Goal: Information Seeking & Learning: Learn about a topic

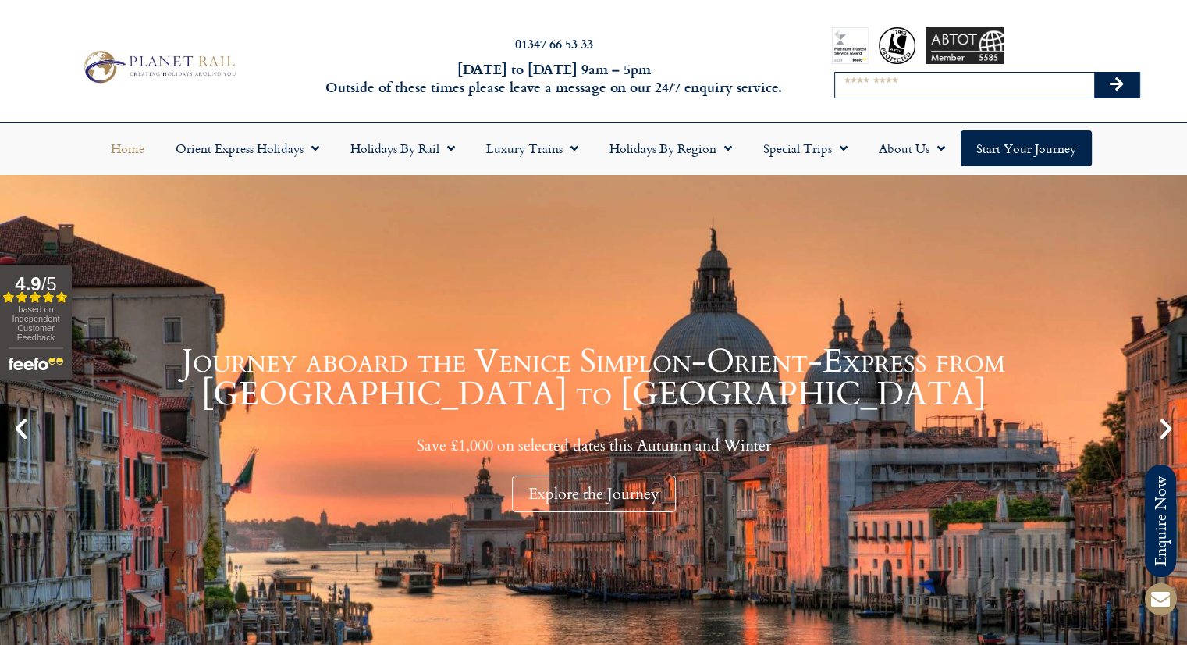
click at [924, 80] on input "Search" at bounding box center [964, 85] width 259 height 25
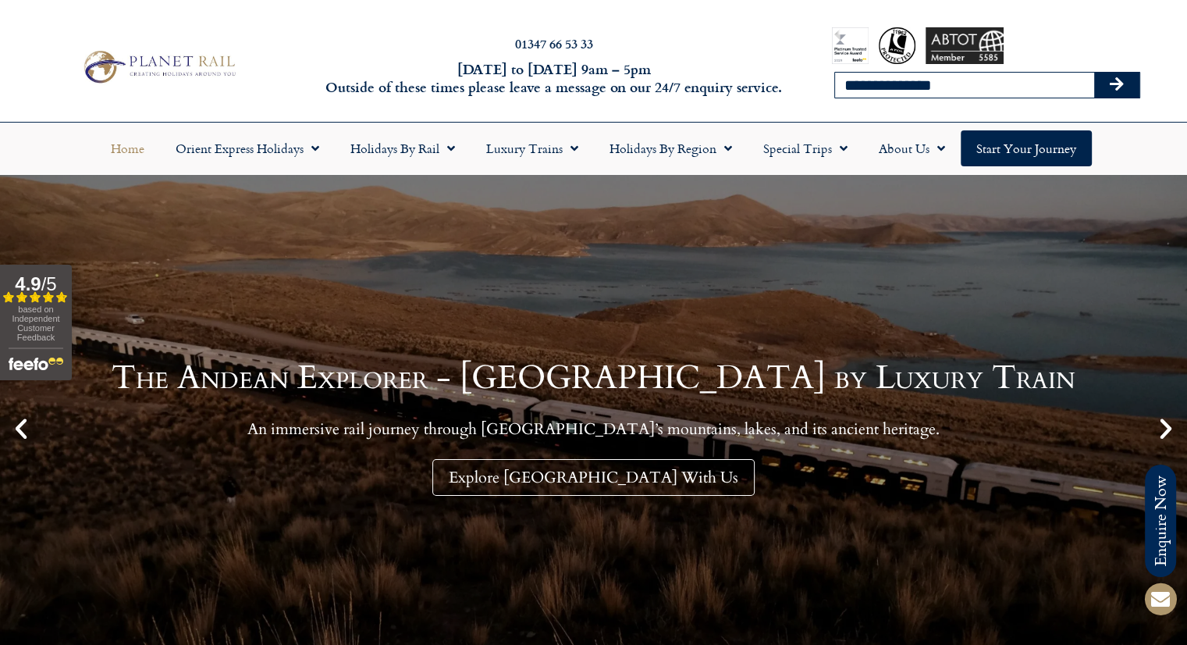
type input "**********"
click at [1094, 73] on button "Search" at bounding box center [1116, 85] width 45 height 25
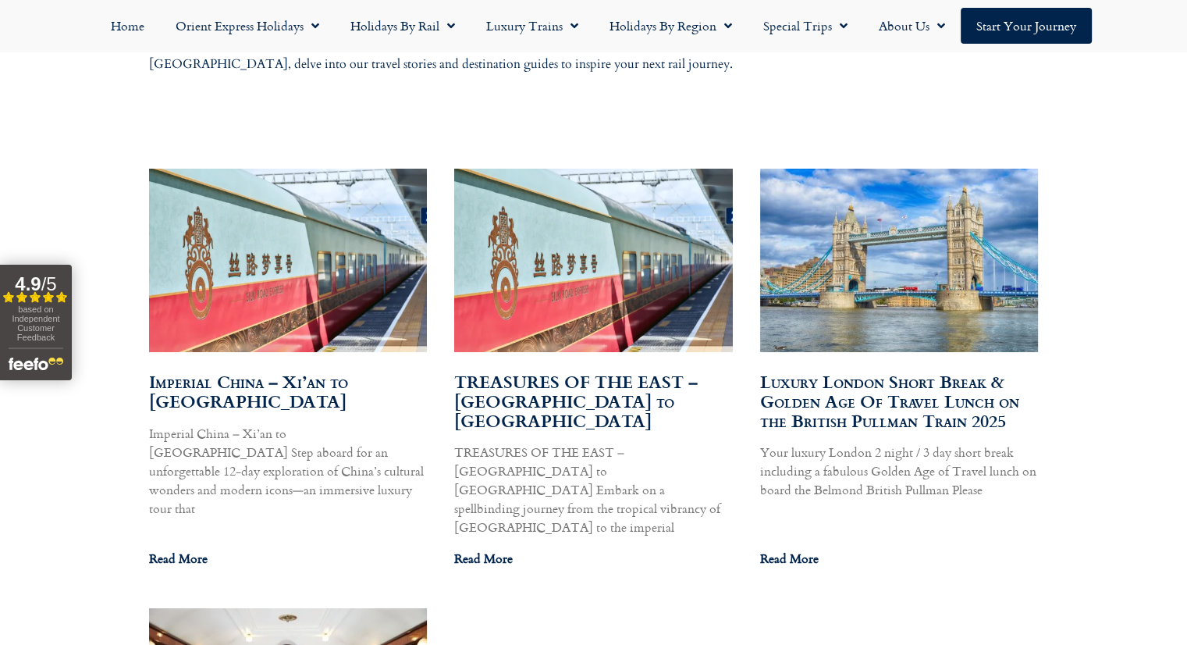
scroll to position [883, 0]
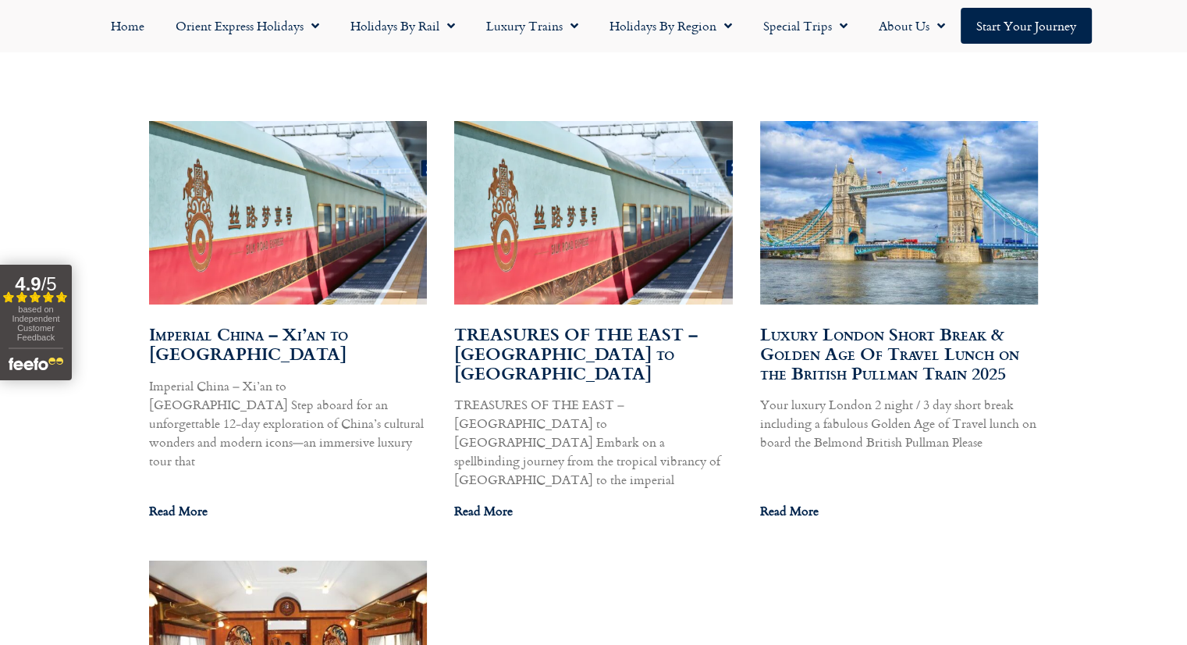
click at [253, 338] on link "Imperial China – Xi’an to Hong Kong" at bounding box center [248, 343] width 199 height 45
click at [620, 330] on link "TREASURES OF THE EAST – Ho Chi Minh City to Shanghai" at bounding box center [575, 354] width 243 height 65
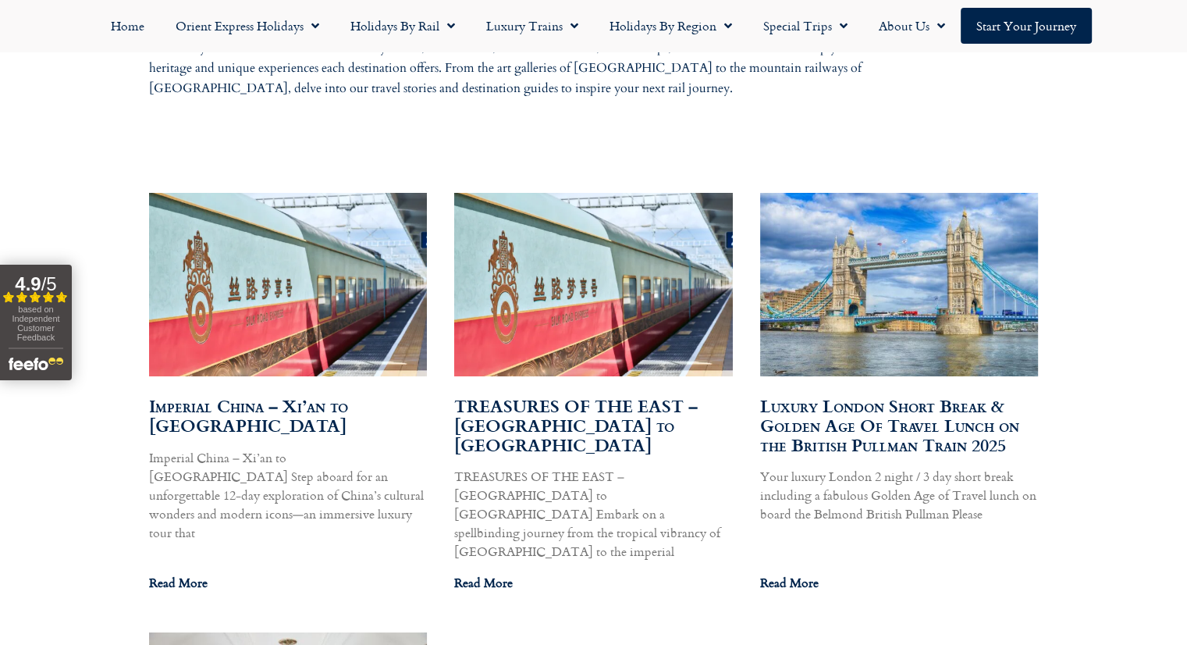
scroll to position [810, 0]
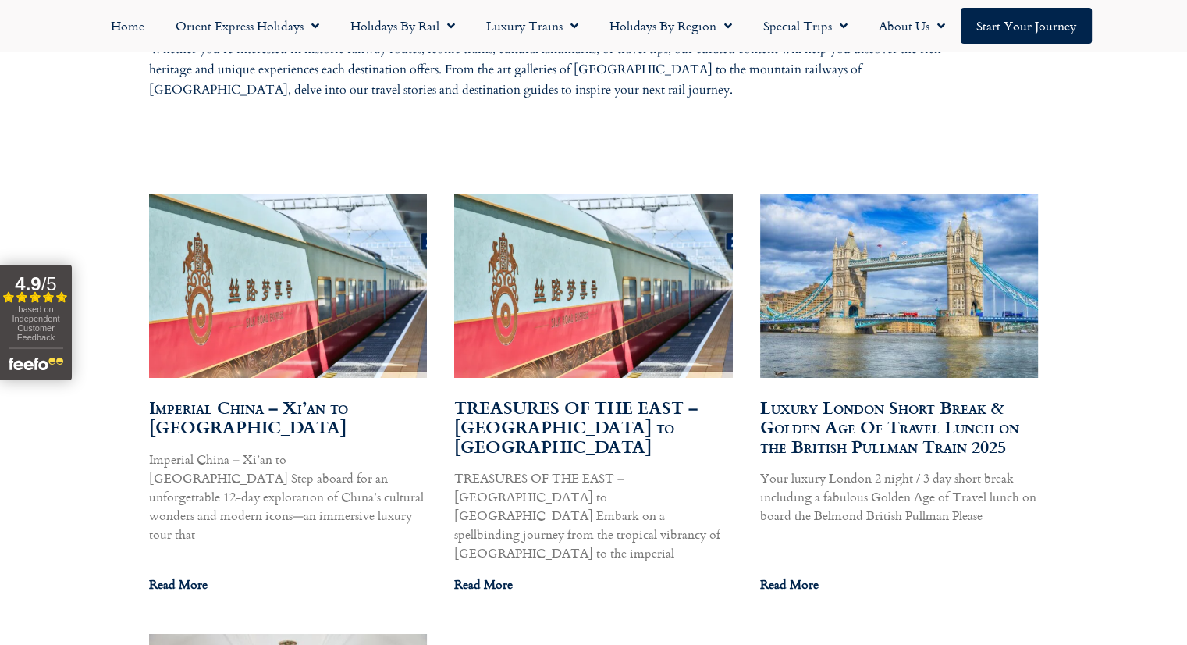
click at [290, 407] on link "Imperial China – Xi’an to Hong Kong" at bounding box center [248, 416] width 199 height 45
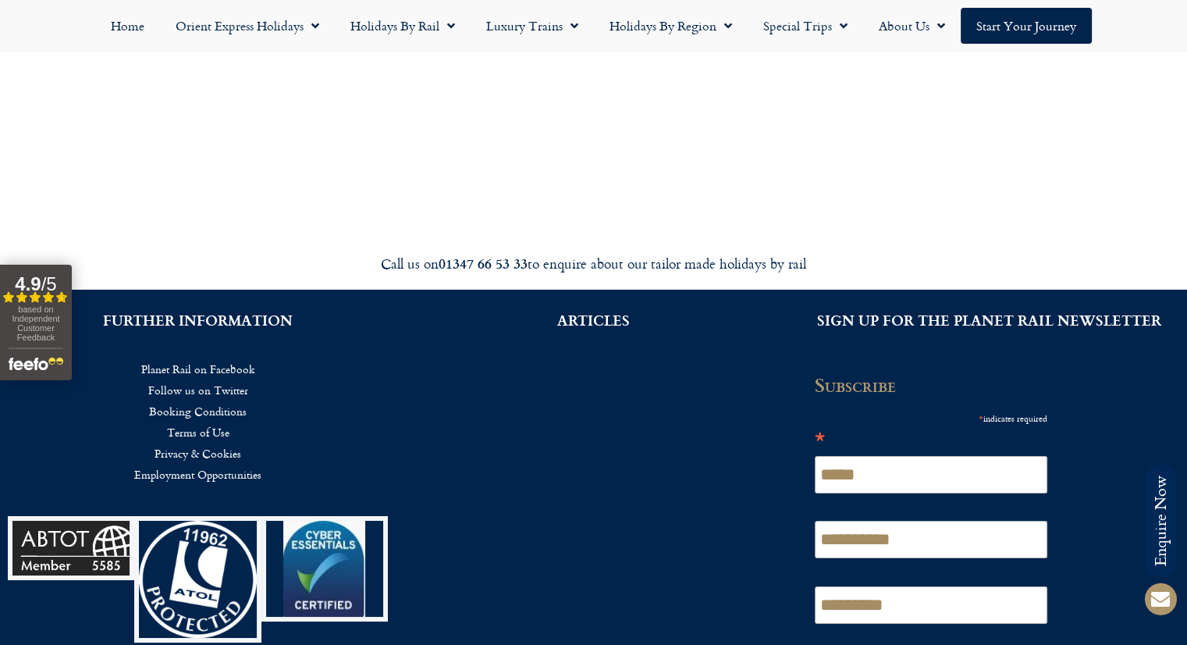
scroll to position [5584, 0]
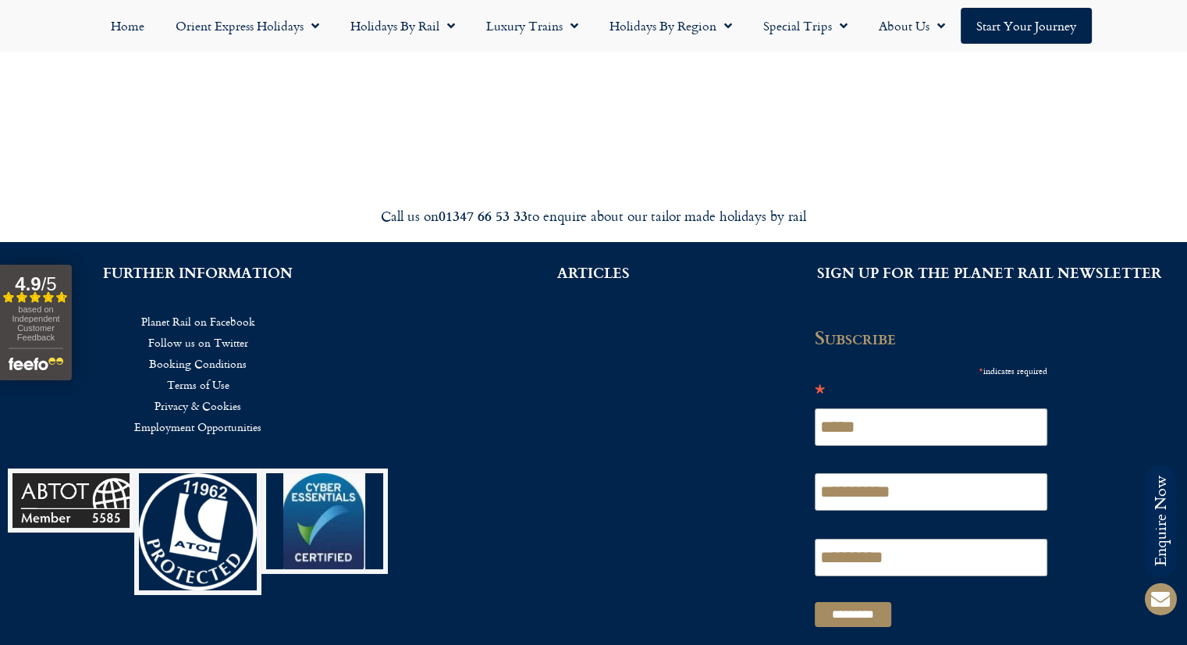
click at [602, 302] on div "ARTICLES" at bounding box center [594, 450] width 396 height 416
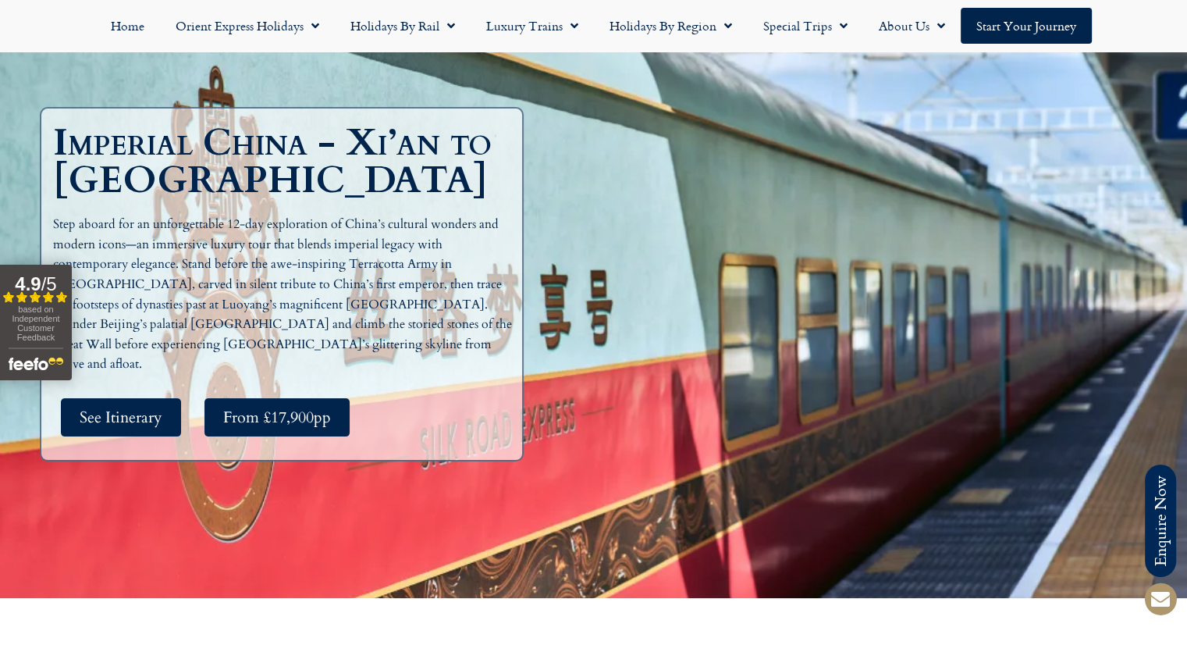
scroll to position [0, 0]
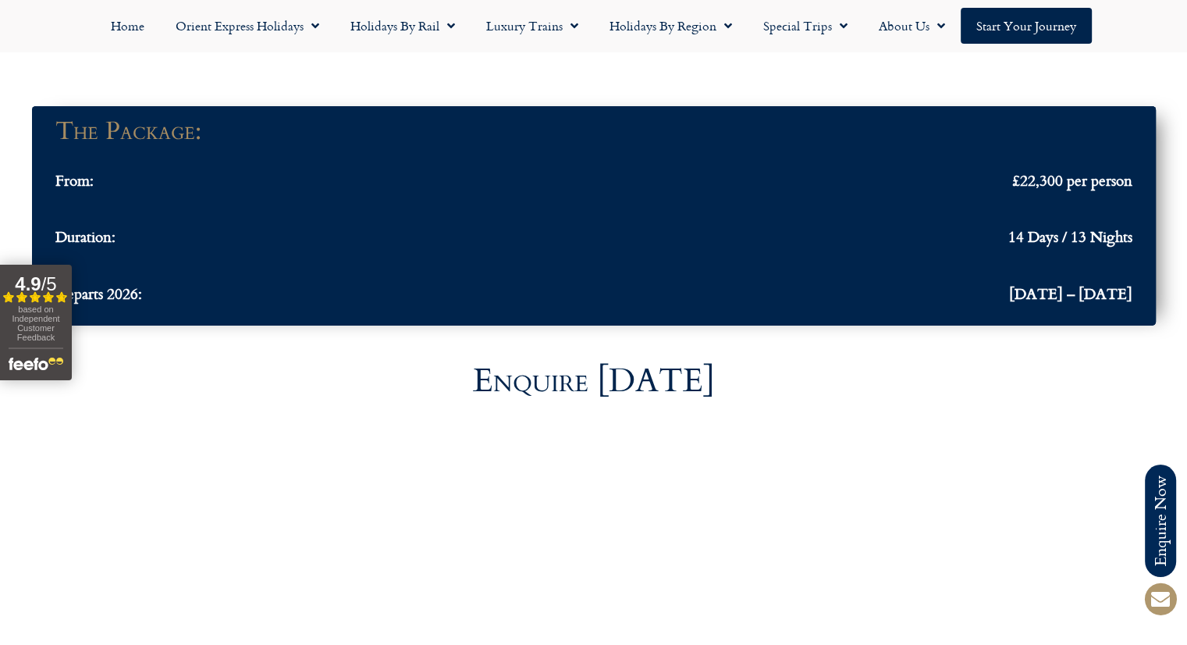
scroll to position [5193, 0]
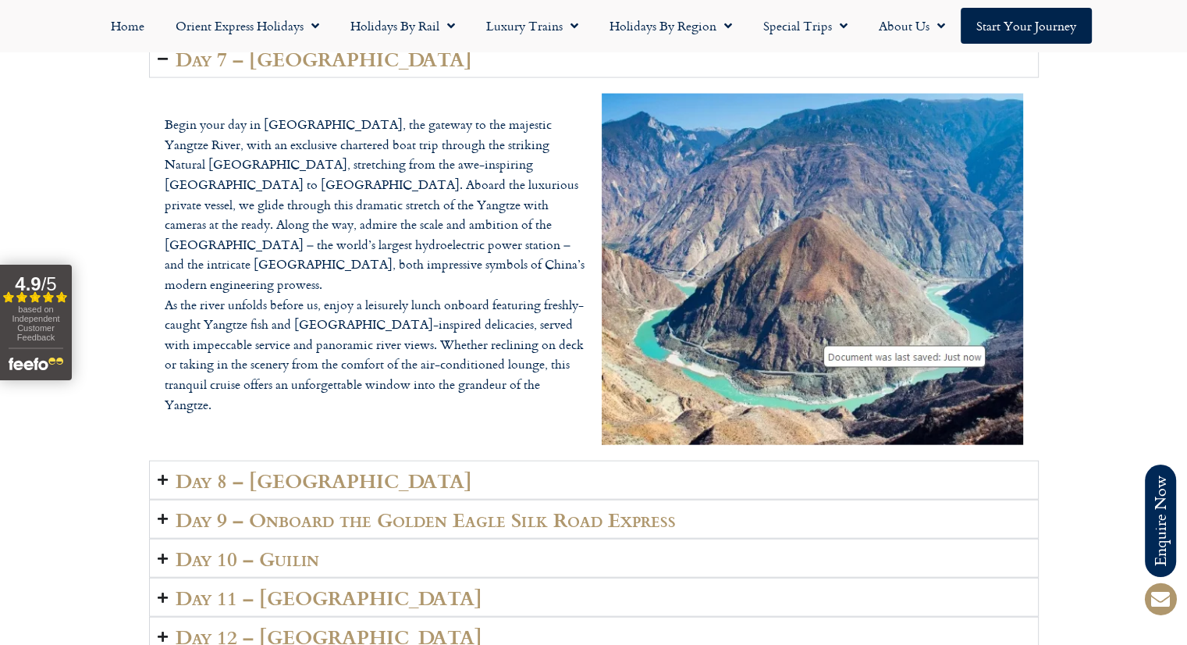
scroll to position [3418, 0]
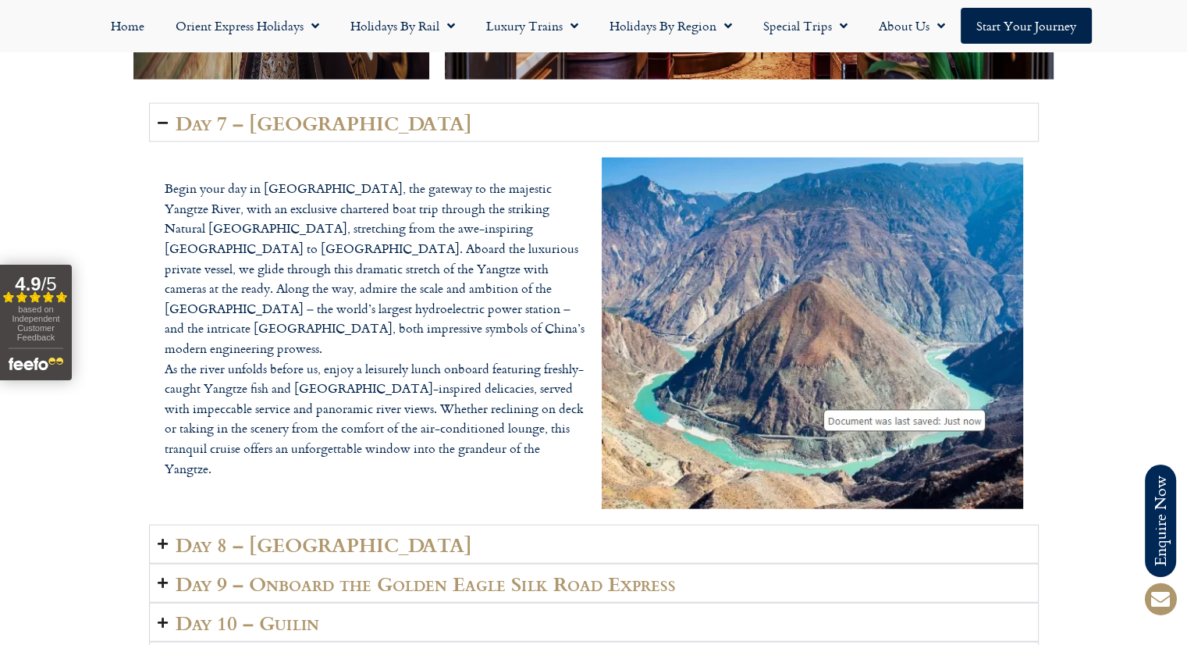
click at [898, 360] on img "Accordion. Open links with Enter or Space, close with Escape, and navigate with…" at bounding box center [812, 333] width 421 height 351
click at [901, 340] on img "Accordion. Open links with Enter or Space, close with Escape, and navigate with…" at bounding box center [812, 333] width 421 height 351
click at [844, 269] on img "Accordion. Open links with Enter or Space, close with Escape, and navigate with…" at bounding box center [812, 333] width 421 height 351
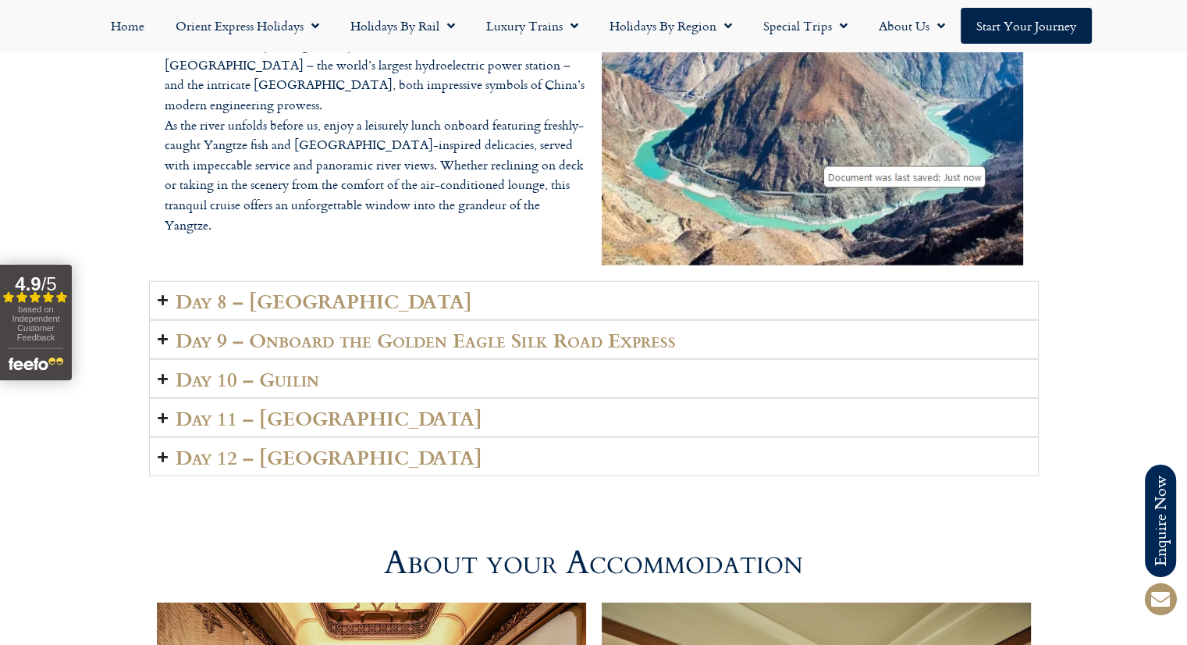
scroll to position [3668, 0]
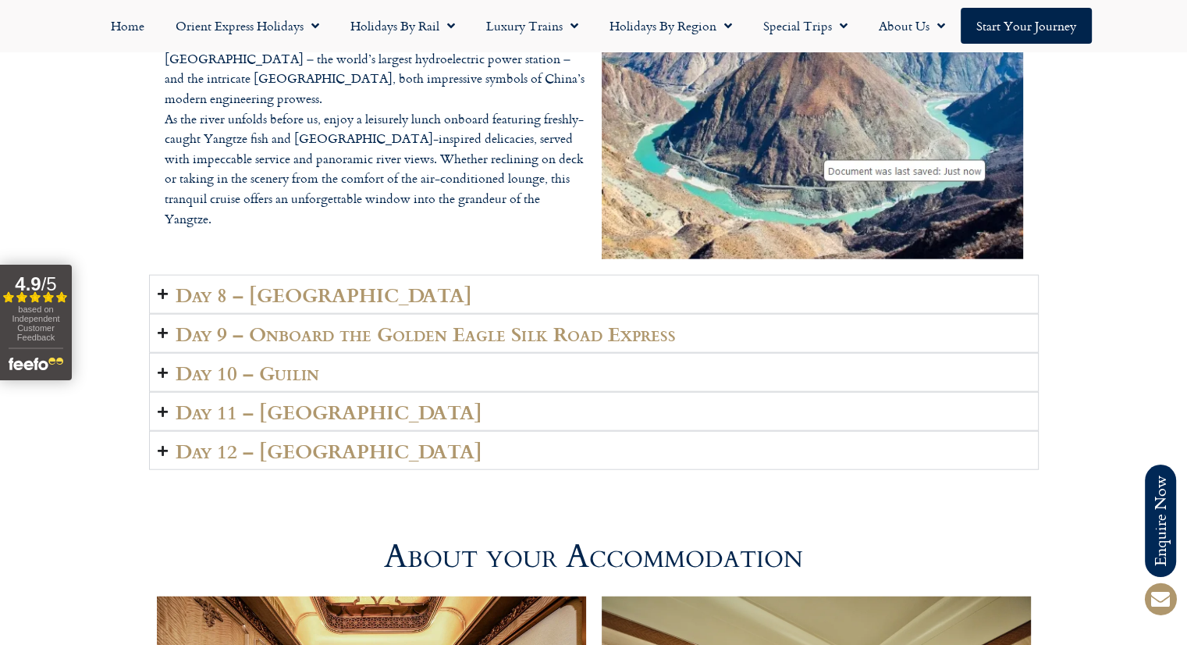
click at [167, 275] on summary "Day 8 – [GEOGRAPHIC_DATA]" at bounding box center [594, 294] width 890 height 39
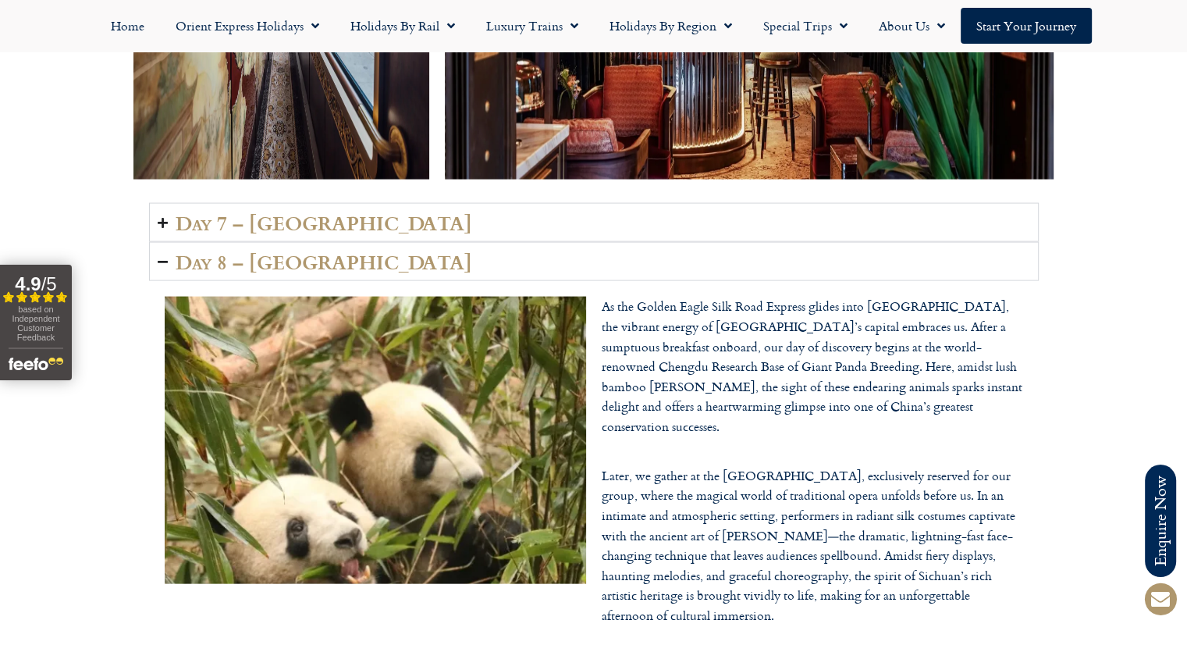
scroll to position [3318, 0]
click at [178, 211] on h2 "Day 7 – [GEOGRAPHIC_DATA]" at bounding box center [324, 222] width 297 height 22
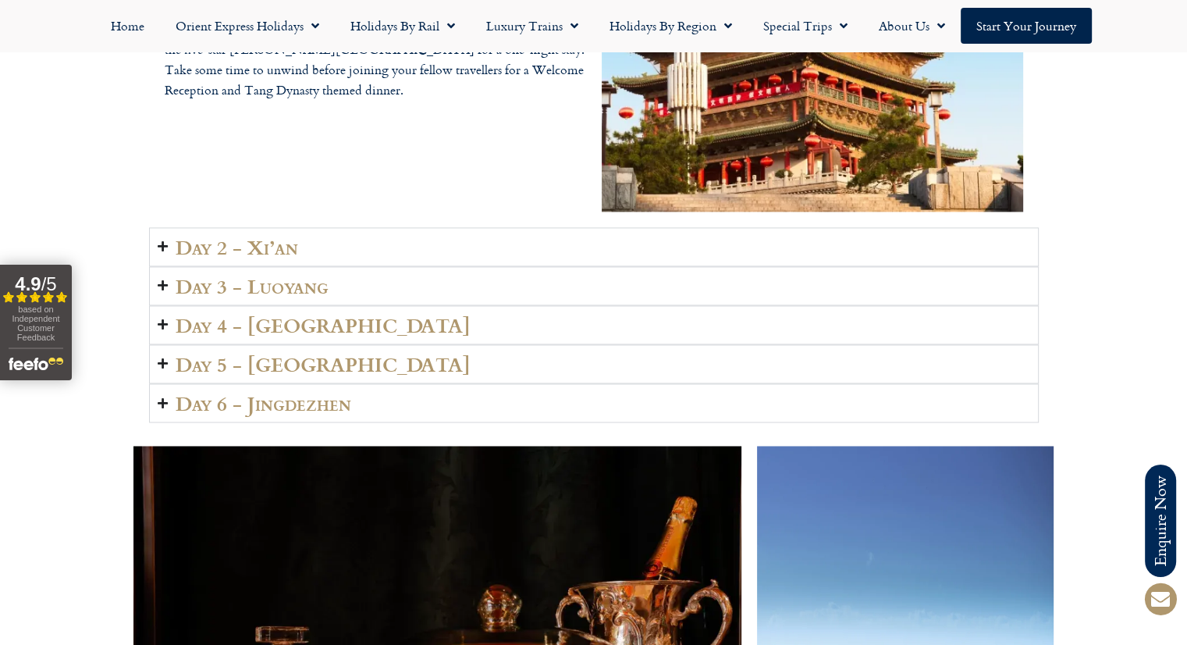
scroll to position [2253, 0]
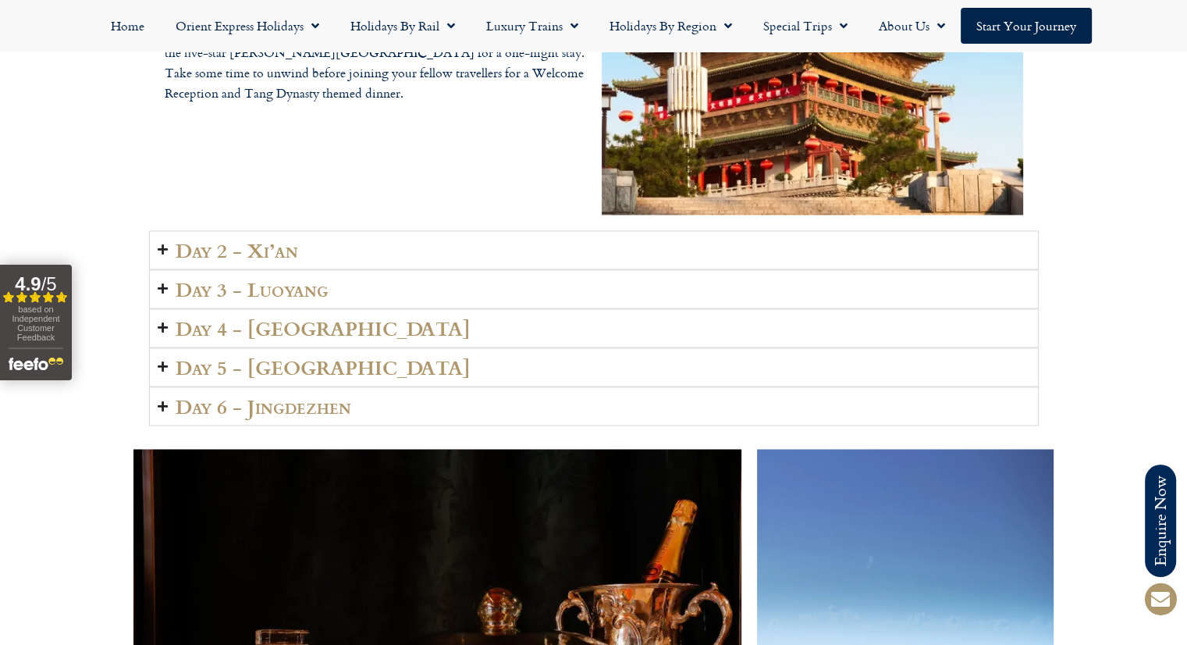
click at [315, 278] on h2 "Day 3 - Luoyang" at bounding box center [252, 289] width 153 height 22
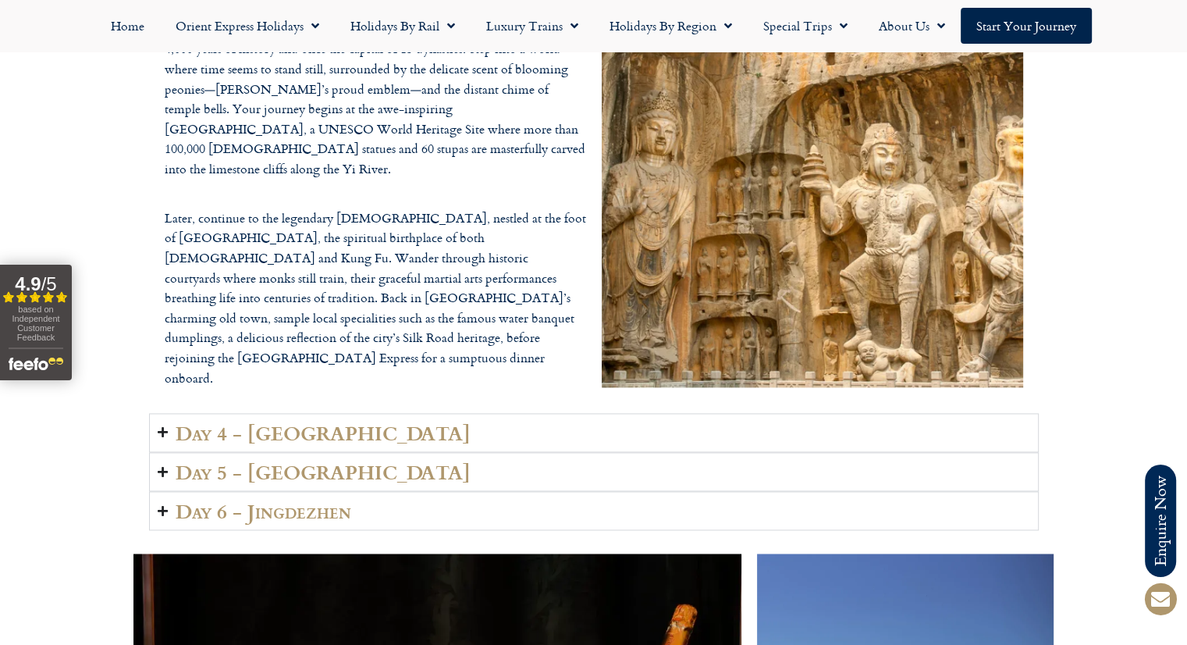
click at [300, 460] on h2 "Day 5 - [GEOGRAPHIC_DATA]" at bounding box center [323, 471] width 295 height 22
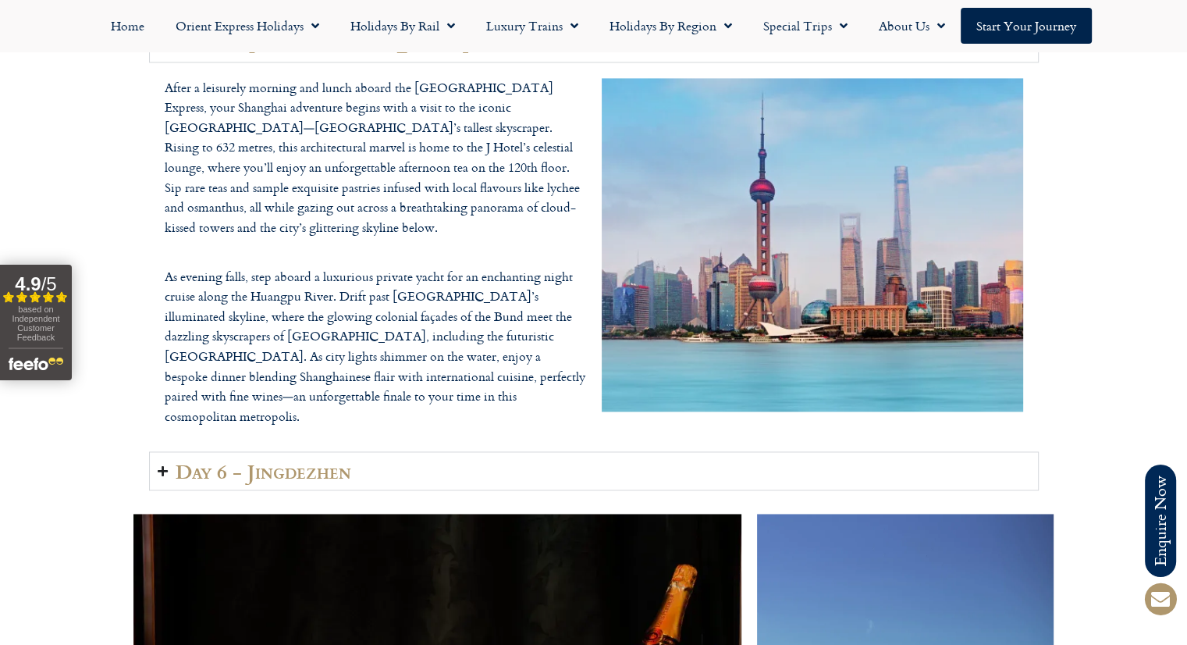
click at [490, 451] on summary "Day 6 - Jingdezhen" at bounding box center [594, 470] width 890 height 39
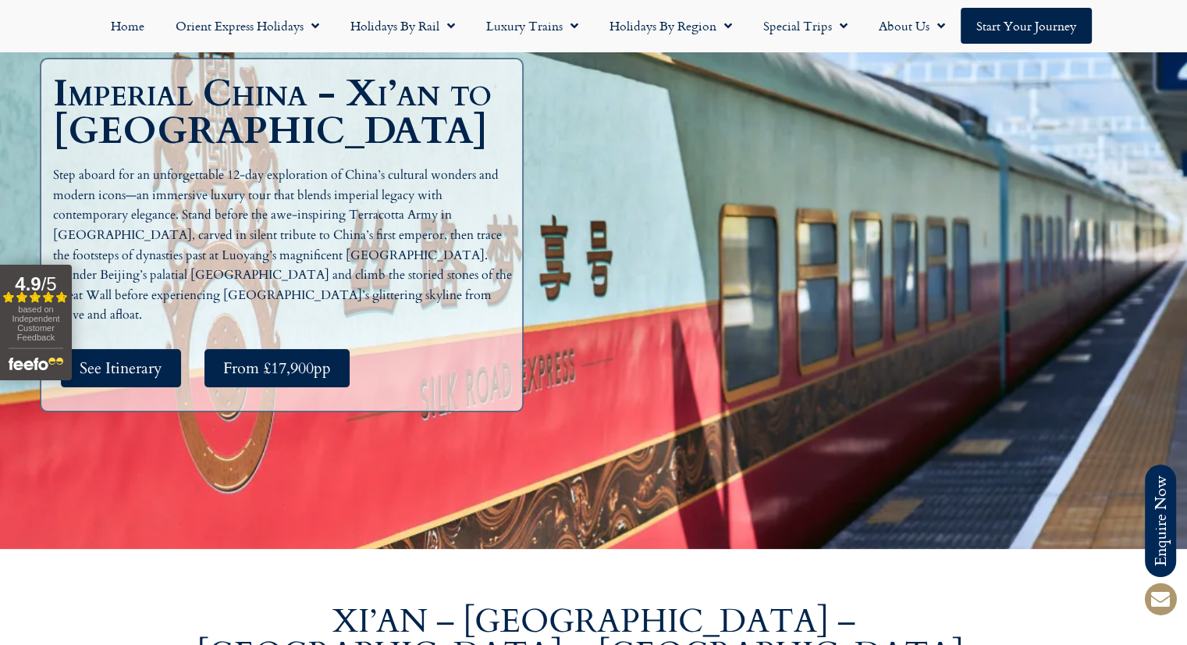
scroll to position [0, 0]
